Goal: Task Accomplishment & Management: Use online tool/utility

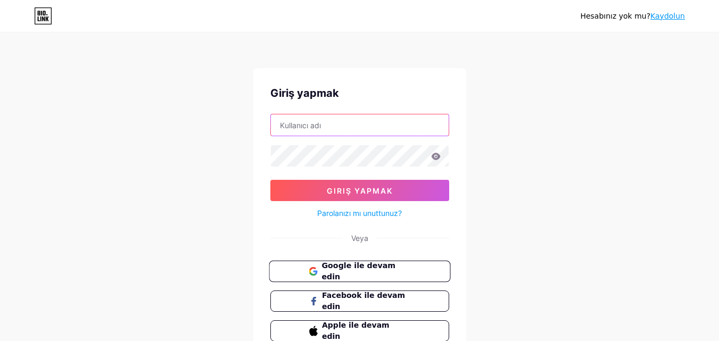
type input "[EMAIL_ADDRESS][DOMAIN_NAME]"
click at [375, 274] on font "Google ile devam edin" at bounding box center [358, 271] width 74 height 20
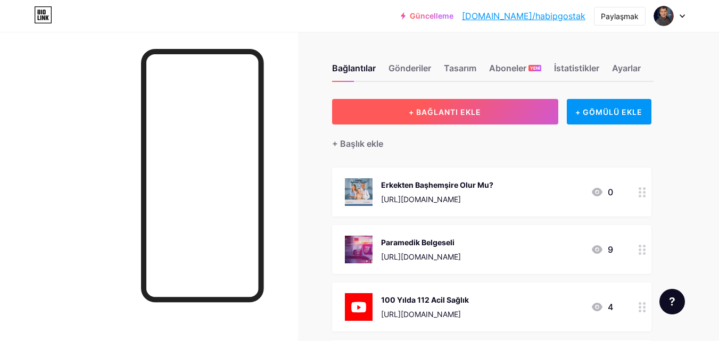
click at [412, 113] on font "+ BAĞLANTI EKLE" at bounding box center [445, 111] width 72 height 9
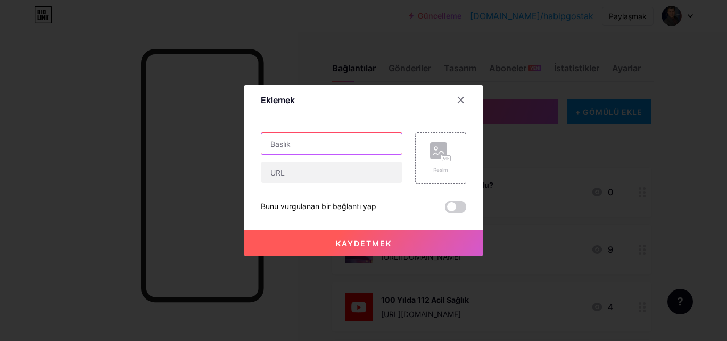
click at [352, 145] on input "text" at bounding box center [331, 143] width 140 height 21
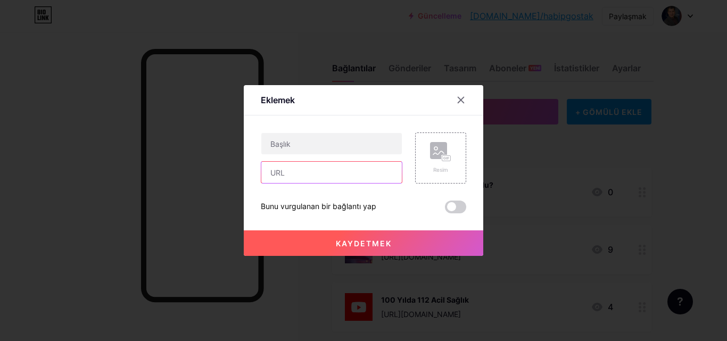
click at [338, 169] on input "text" at bounding box center [331, 172] width 140 height 21
paste input "https://habipgostak.blogspot.com/2024/08/acil-saglk-ozelinde-marmara-depremi.ht…"
type input "https://habipgostak.blogspot.com/2024/08/acil-saglk-ozelinde-marmara-depremi.ht…"
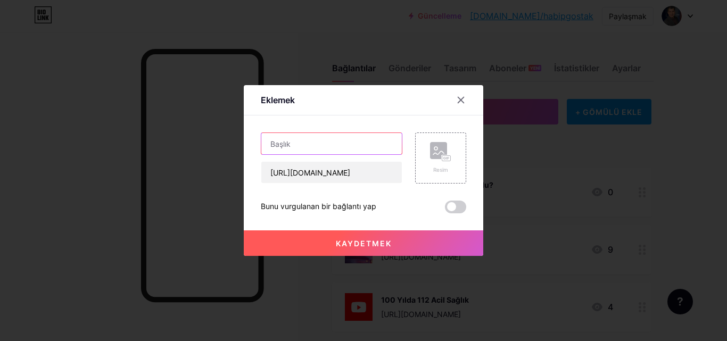
scroll to position [0, 0]
click at [301, 139] on input "text" at bounding box center [331, 143] width 140 height 21
type input "Acil Sağlık Özelinde Marmara Depremi"
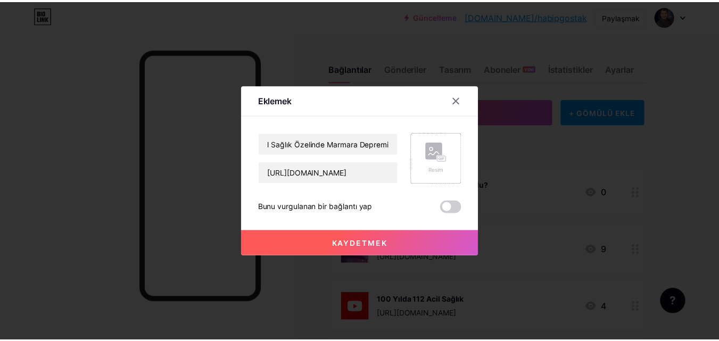
scroll to position [0, 0]
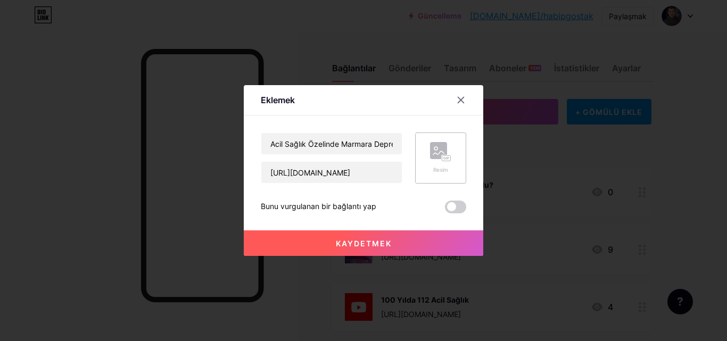
click at [435, 162] on div "Resim" at bounding box center [440, 158] width 21 height 32
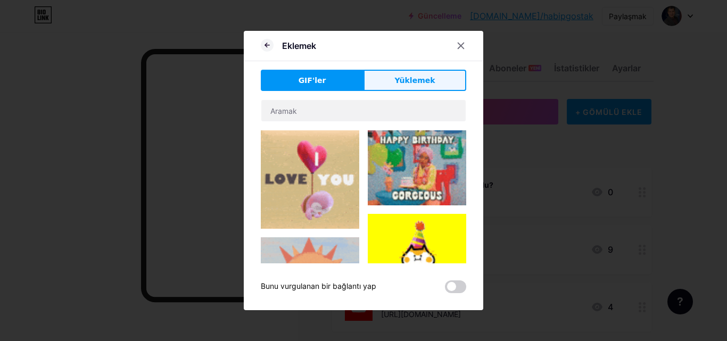
click at [392, 83] on button "Yüklemek" at bounding box center [414, 80] width 103 height 21
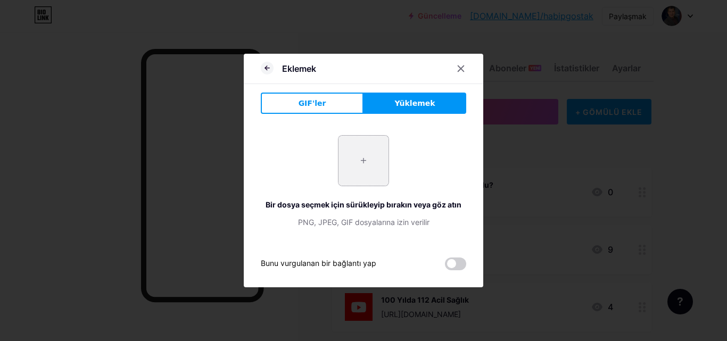
click at [355, 165] on input "file" at bounding box center [363, 161] width 50 height 50
click at [369, 163] on input "file" at bounding box center [363, 161] width 50 height 50
type input "C:\fakepath\acil sağlık özelinde.png"
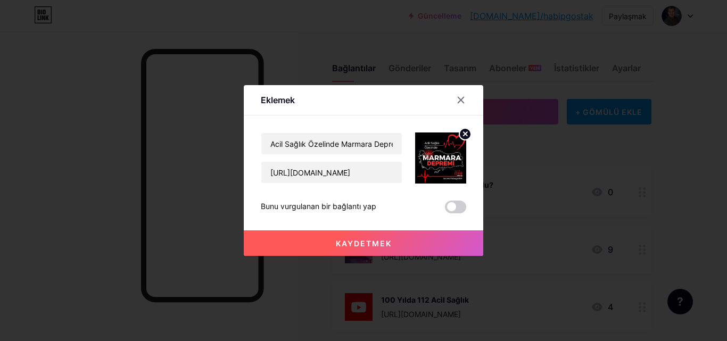
click at [364, 245] on font "Kaydetmek" at bounding box center [364, 243] width 56 height 9
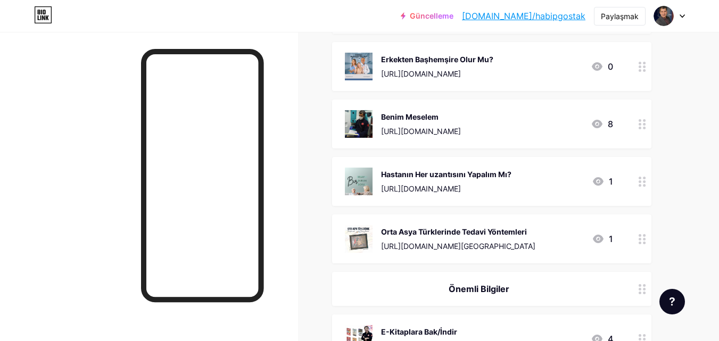
scroll to position [365, 0]
